Goal: Transaction & Acquisition: Purchase product/service

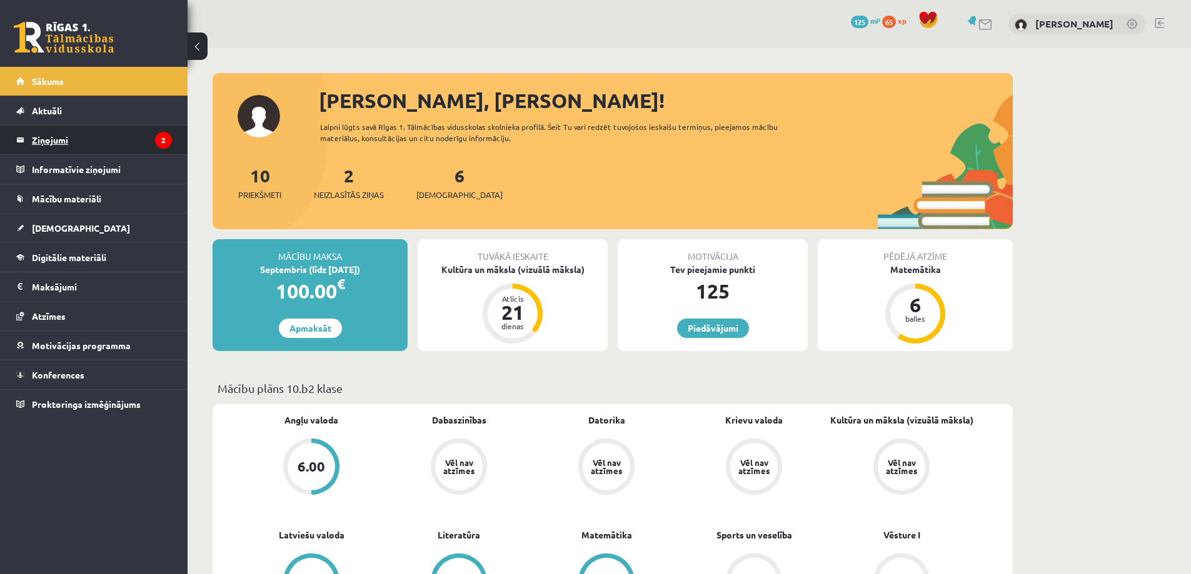
click at [63, 133] on legend "Ziņojumi 2" at bounding box center [102, 140] width 140 height 29
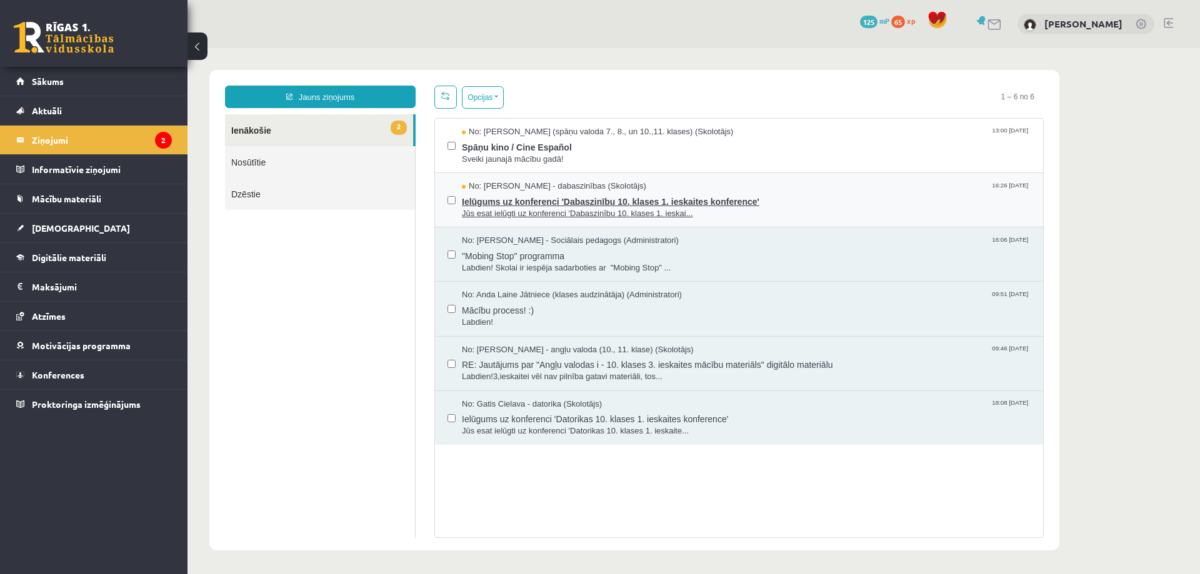
click at [784, 210] on span "Jūs esat ielūgti uz konferenci 'Dabaszinību 10. klases 1. ieskai..." at bounding box center [746, 214] width 569 height 12
click at [59, 229] on span "[DEMOGRAPHIC_DATA]" at bounding box center [81, 227] width 98 height 11
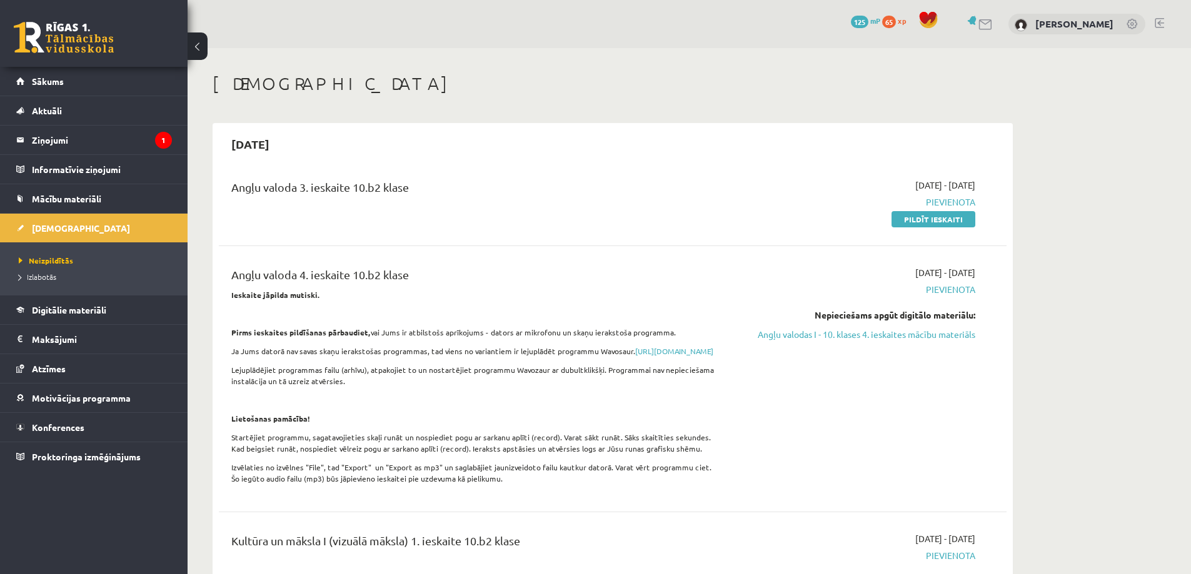
click at [983, 36] on div "0 Dāvanas 125 mP 65 xp [PERSON_NAME]" at bounding box center [688, 24] width 1003 height 48
click at [991, 29] on link at bounding box center [985, 24] width 15 height 11
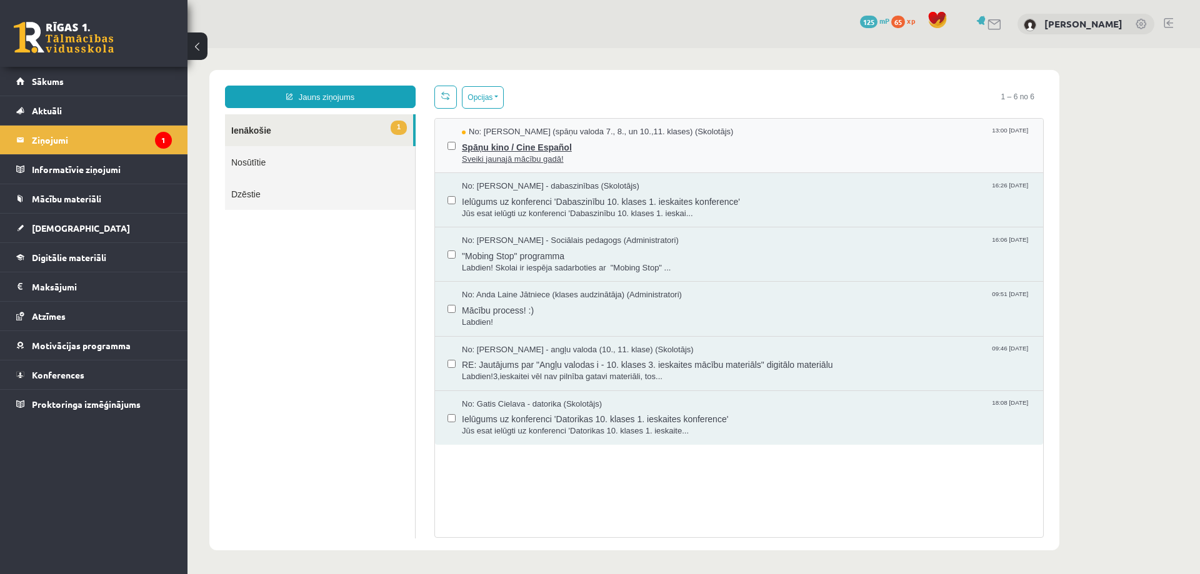
click at [589, 154] on span "Sveiki jaunajā mācību gadā!" at bounding box center [746, 160] width 569 height 12
click at [354, 119] on link "1 Ienākošie" at bounding box center [319, 130] width 188 height 32
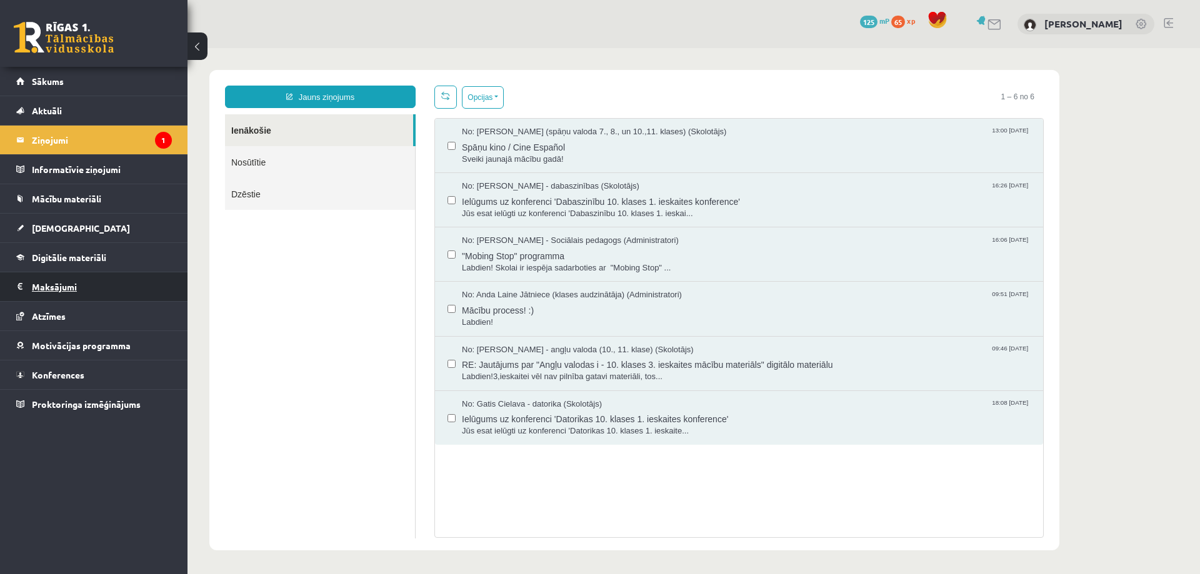
click at [60, 288] on legend "Maksājumi 0" at bounding box center [102, 286] width 140 height 29
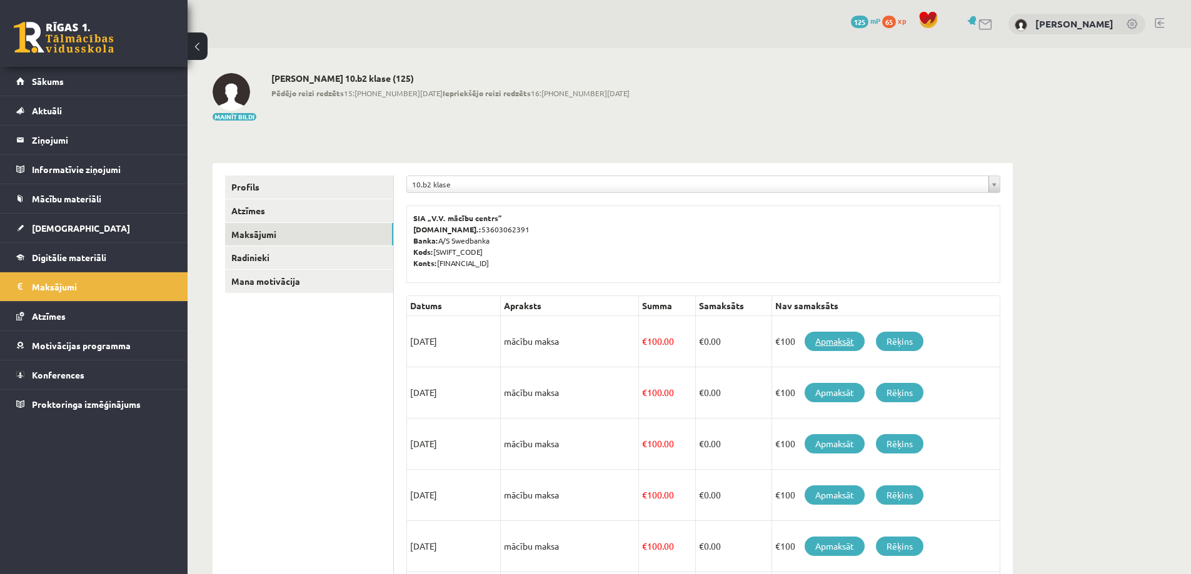
click at [832, 342] on link "Apmaksāt" at bounding box center [834, 341] width 60 height 19
